Goal: Information Seeking & Learning: Learn about a topic

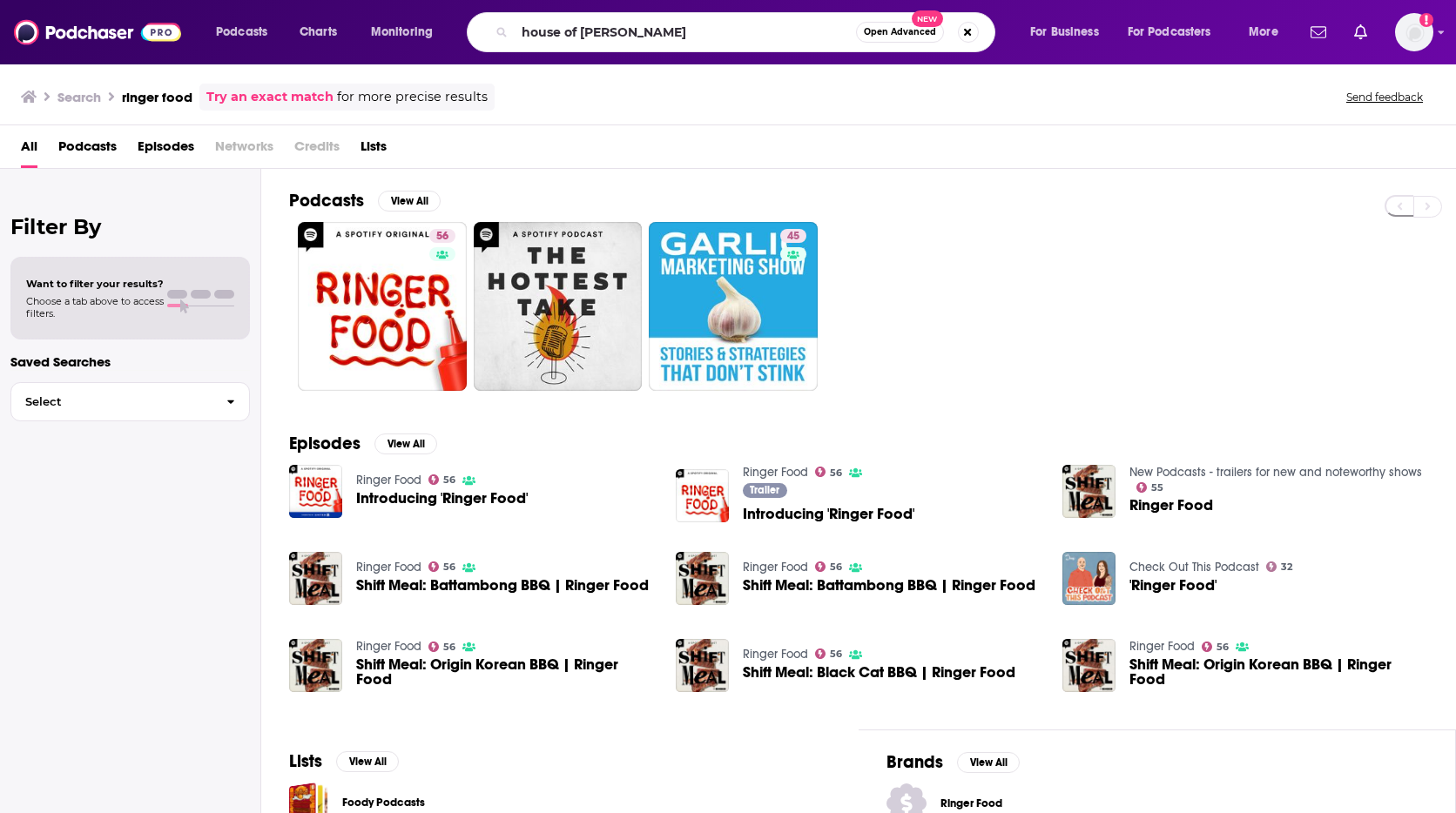
type input "house of [PERSON_NAME]"
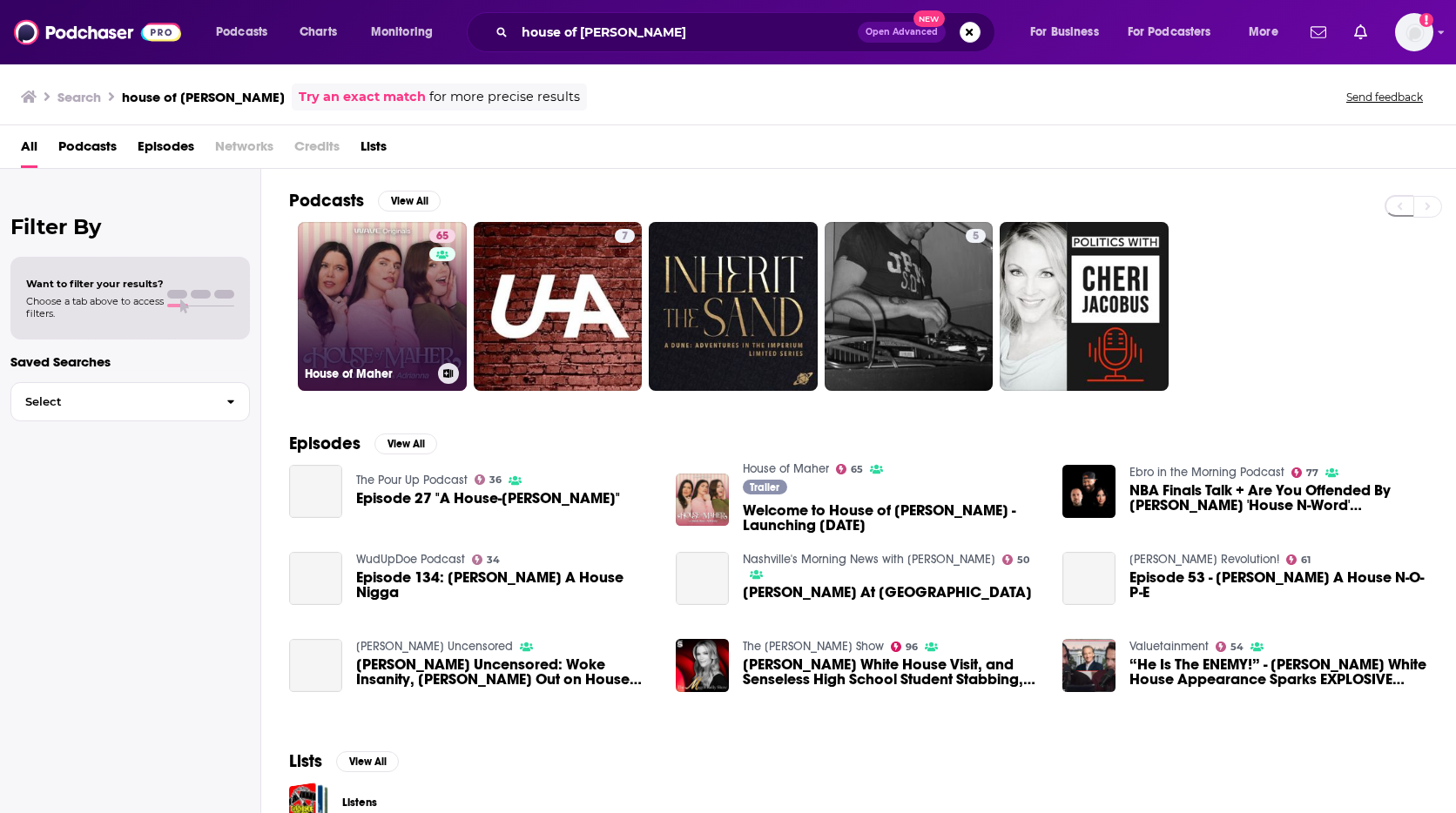
click at [386, 273] on link "65 House of [PERSON_NAME]" at bounding box center [381, 306] width 169 height 169
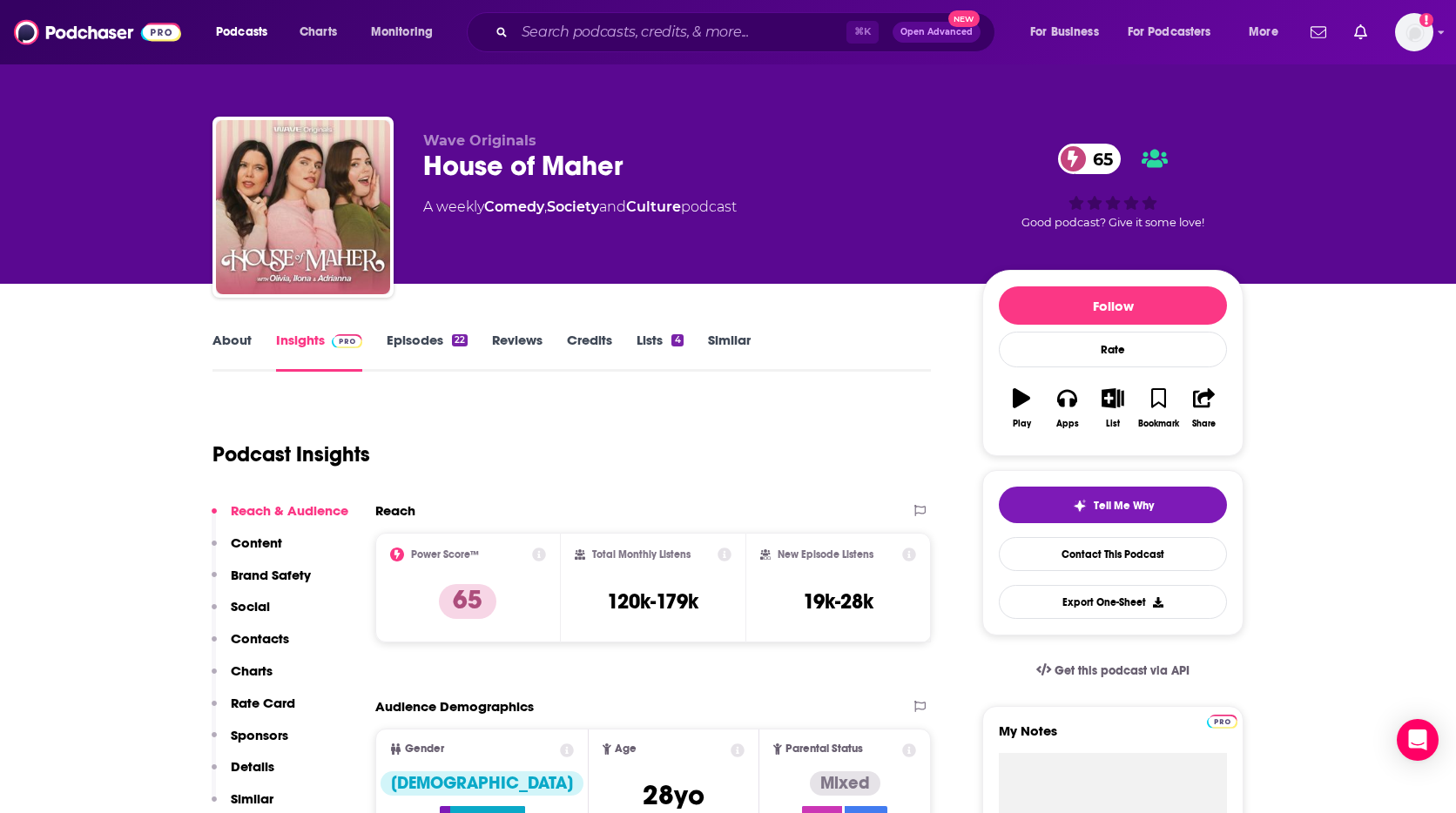
click at [227, 344] on link "About" at bounding box center [232, 352] width 39 height 40
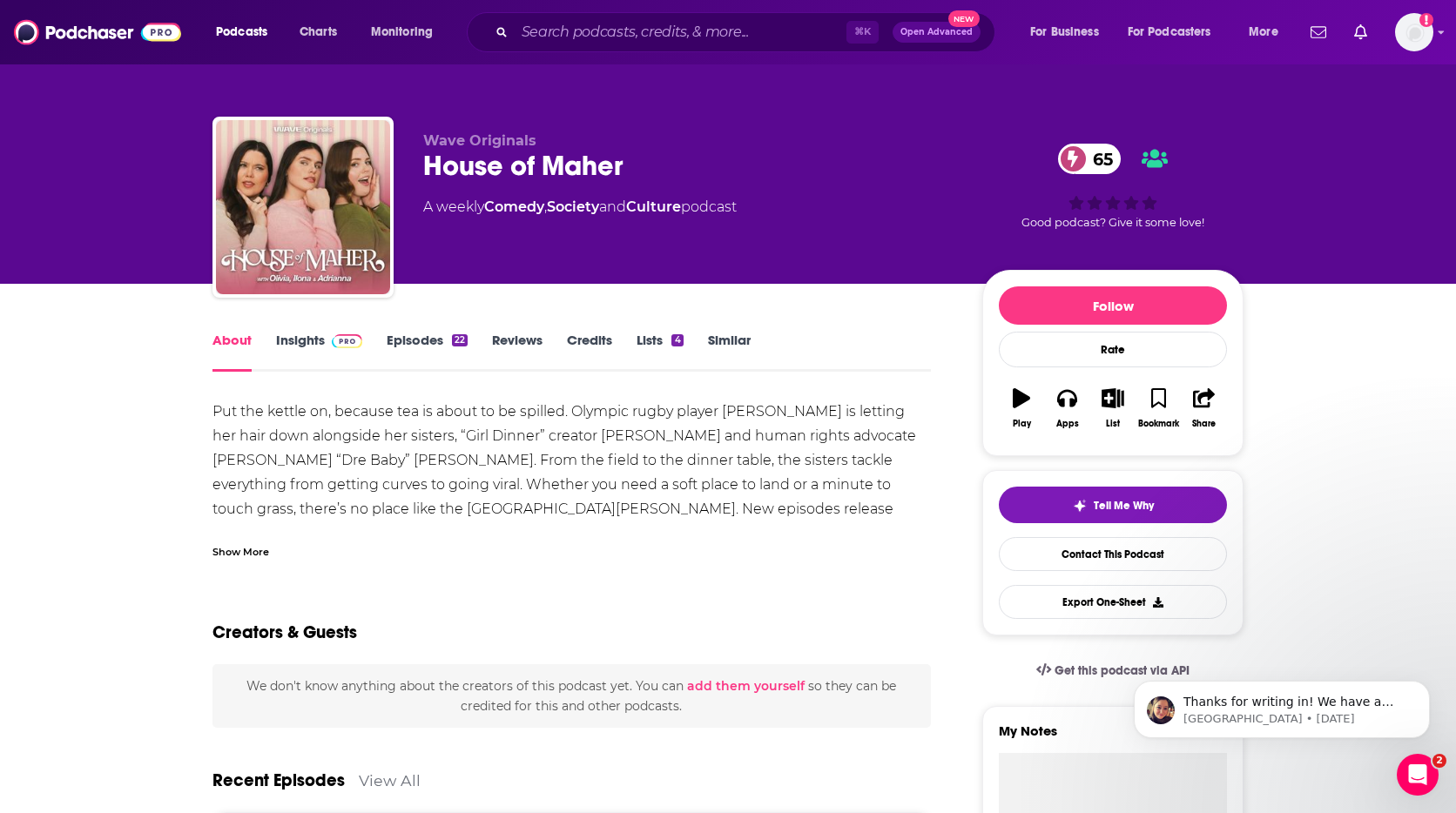
click at [247, 547] on div "Show More" at bounding box center [240, 550] width 56 height 16
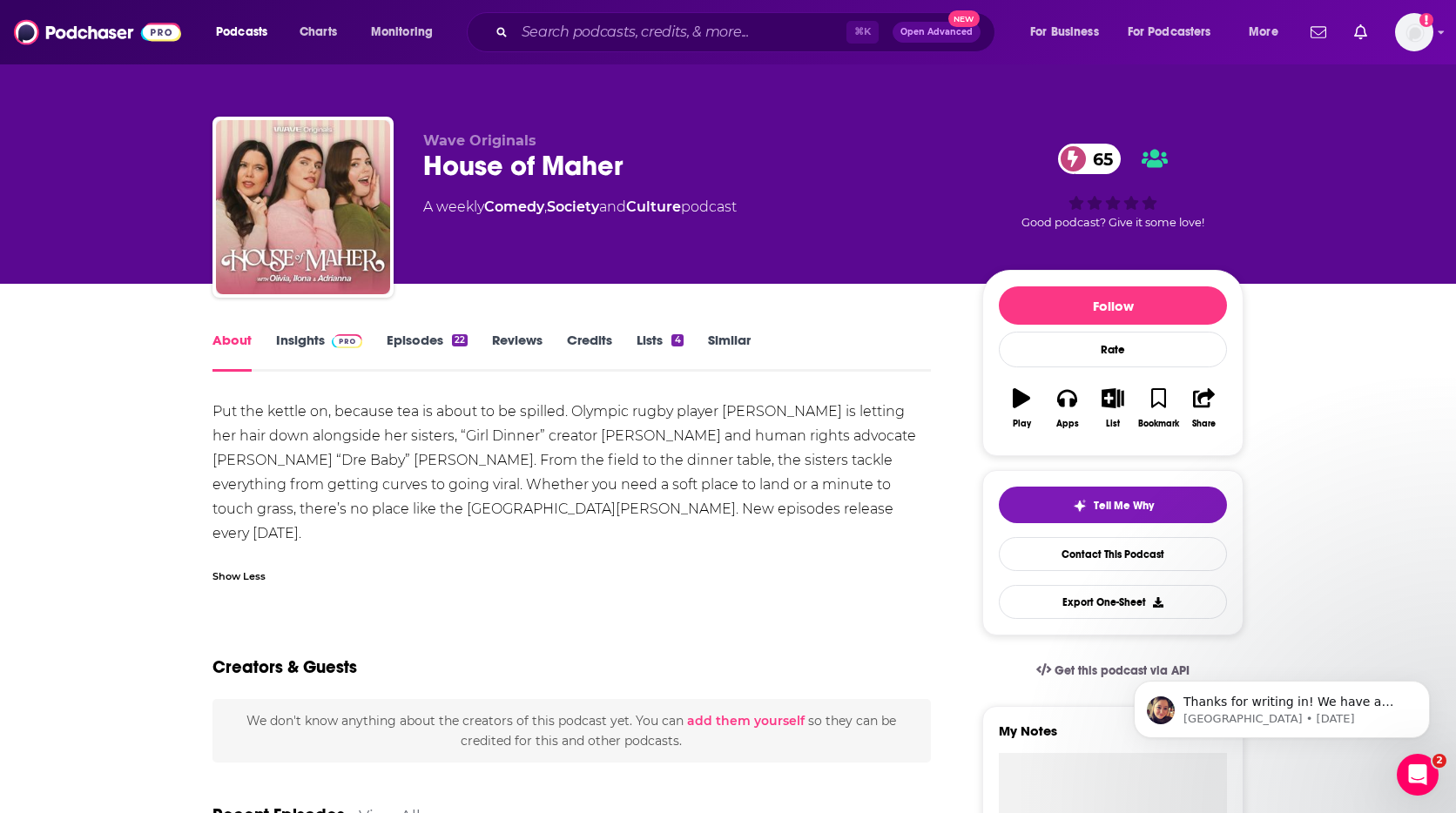
click at [423, 351] on link "Episodes 22" at bounding box center [427, 352] width 81 height 40
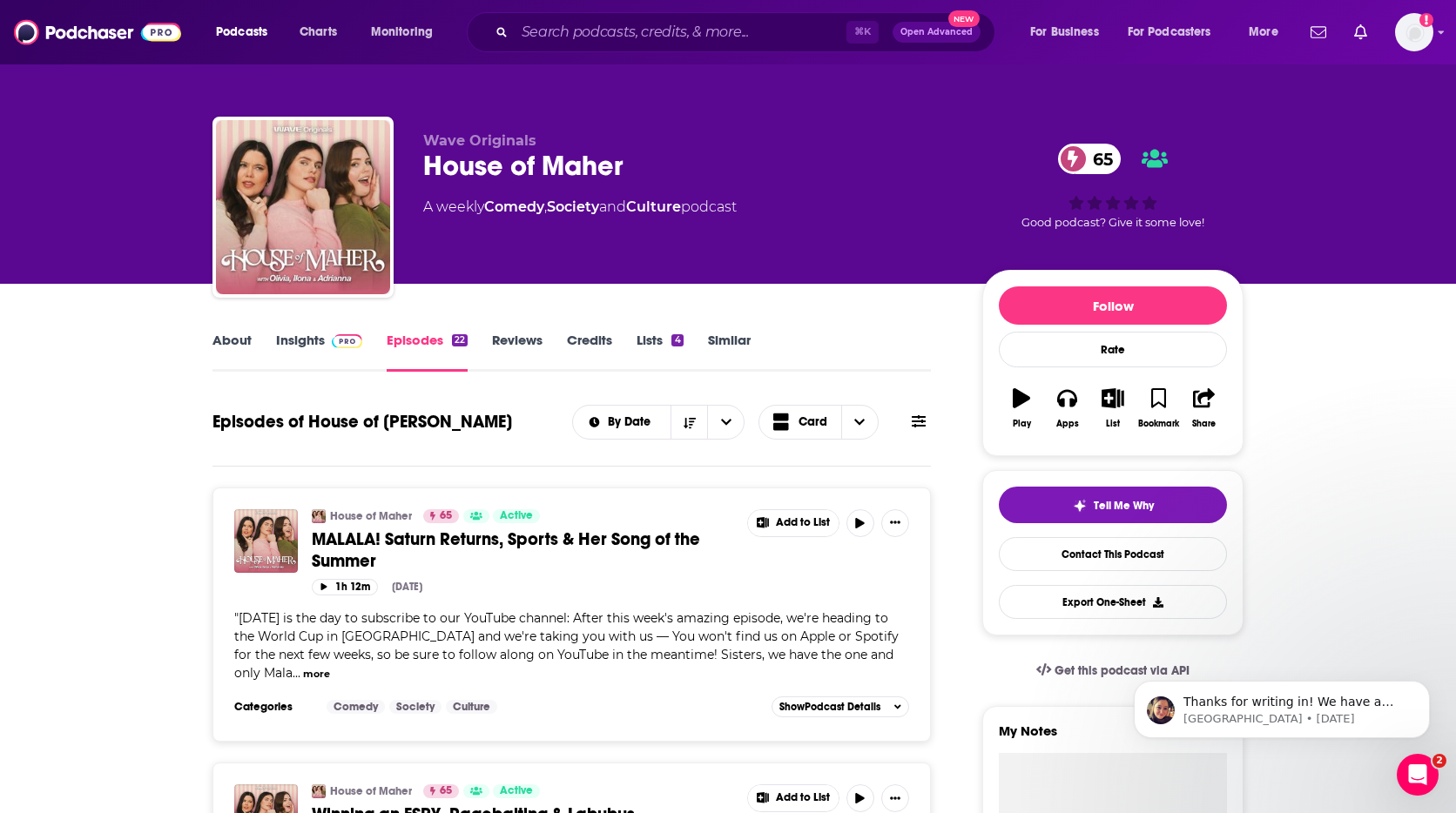
click at [223, 350] on link "About" at bounding box center [232, 352] width 39 height 40
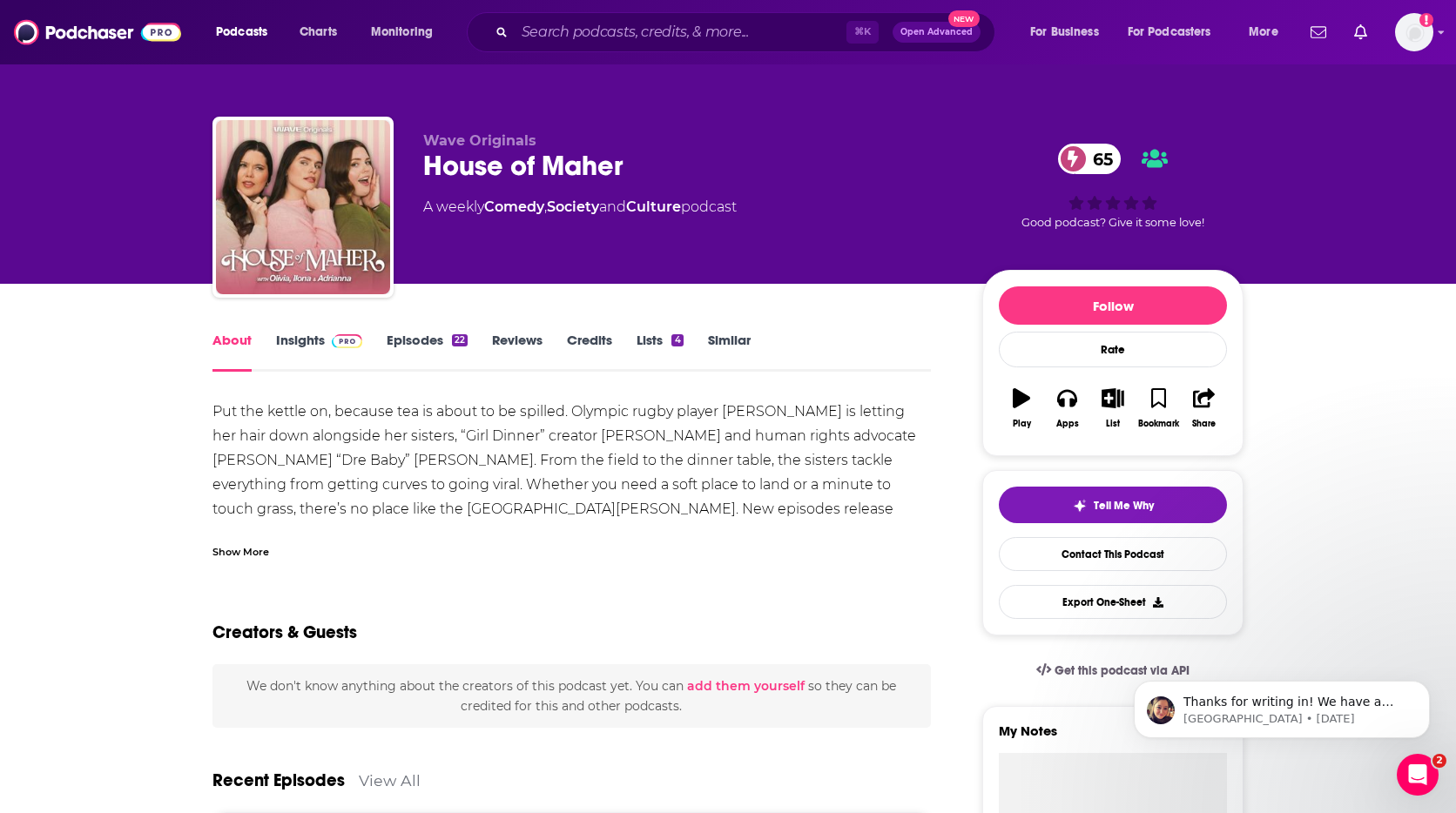
click at [297, 335] on link "Insights" at bounding box center [319, 352] width 86 height 40
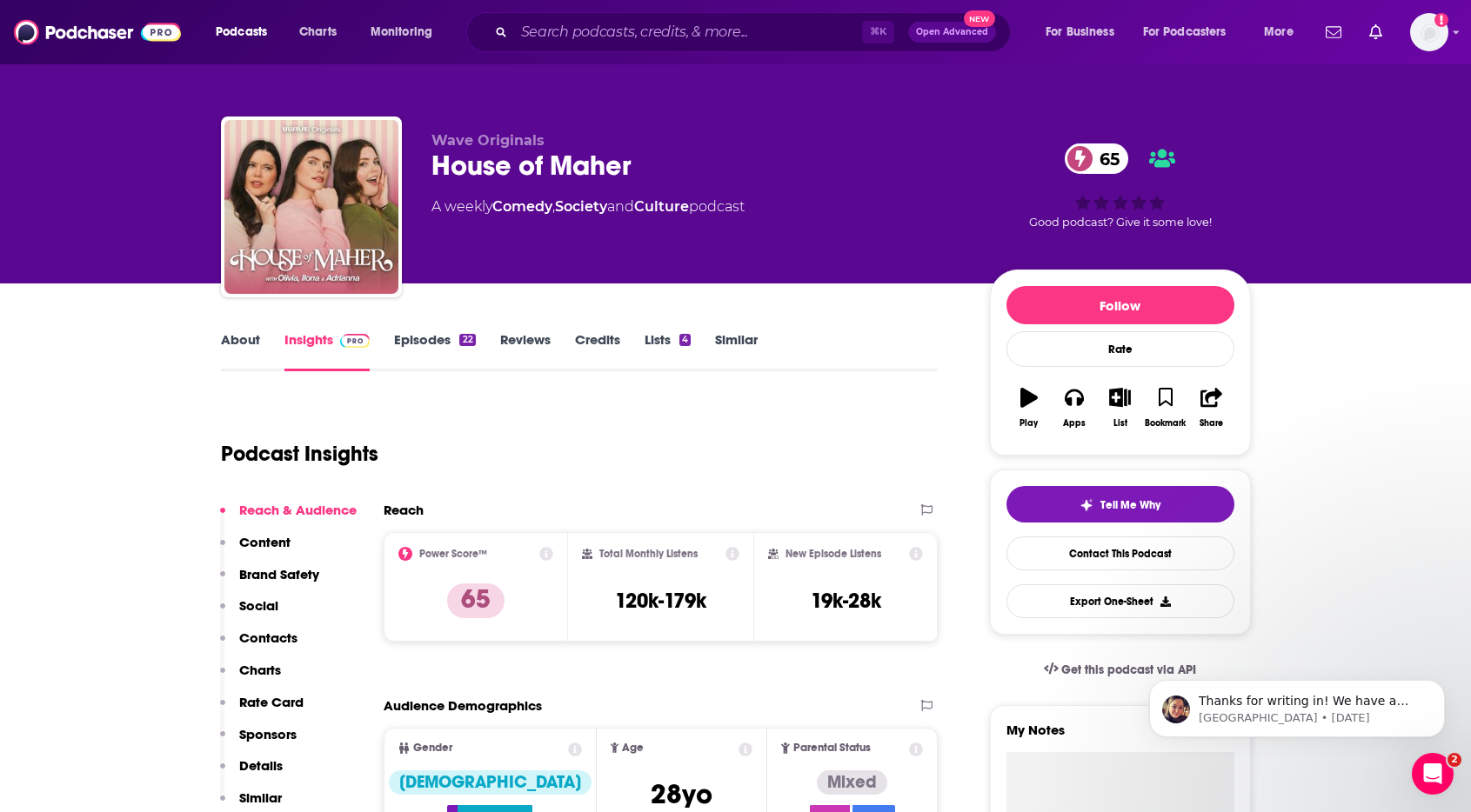
click at [247, 340] on link "About" at bounding box center [240, 351] width 39 height 40
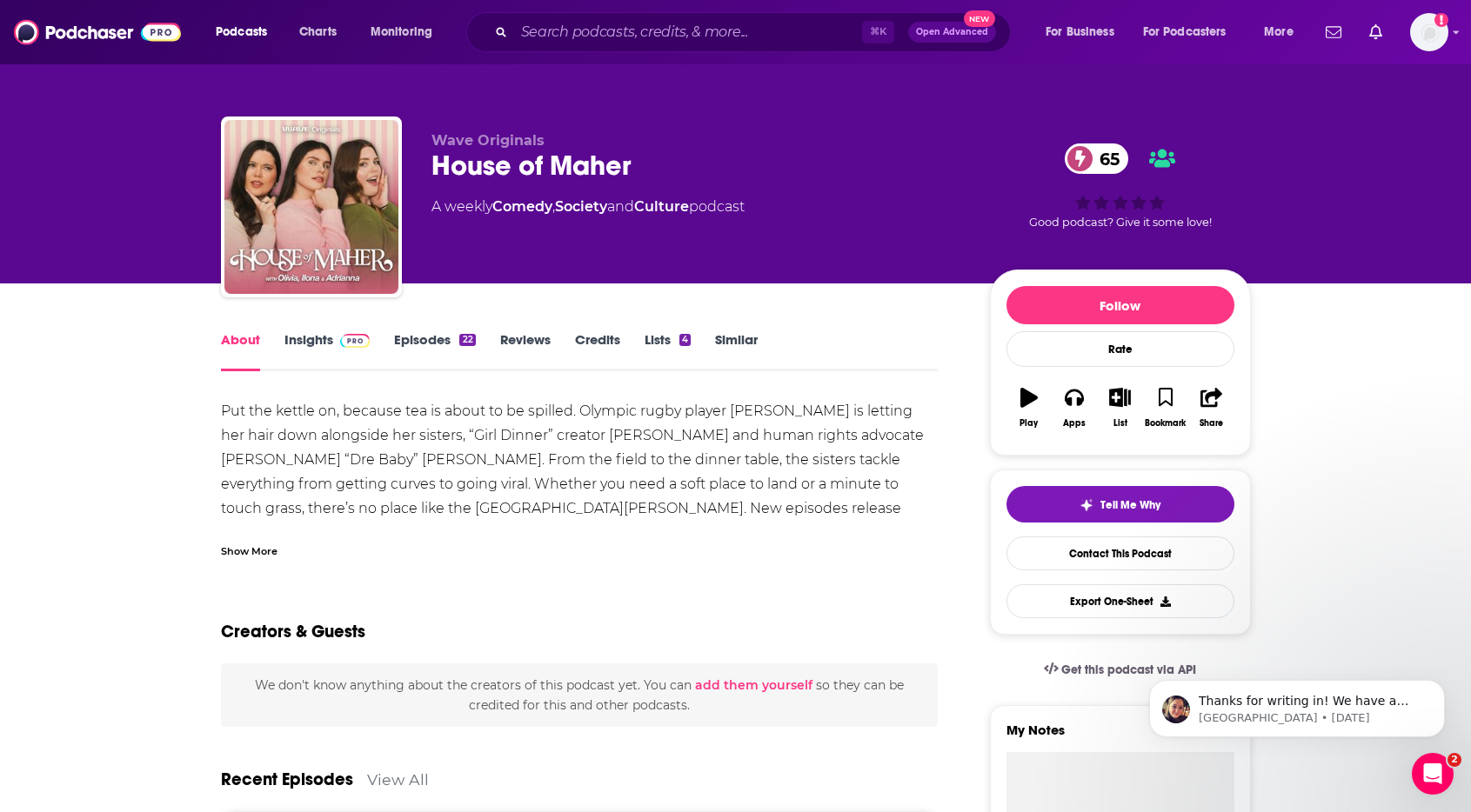
click at [257, 543] on div "Show More" at bounding box center [248, 549] width 56 height 16
